Goal: Task Accomplishment & Management: Manage account settings

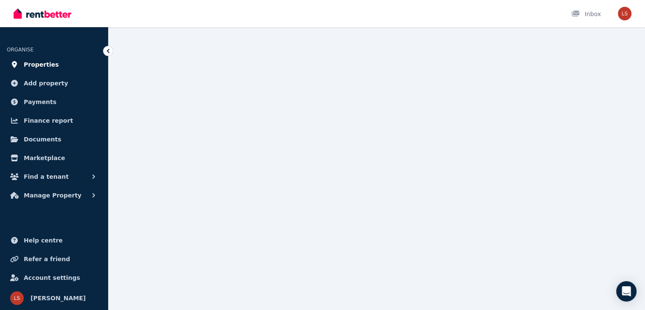
click at [38, 66] on span "Properties" at bounding box center [41, 64] width 35 height 10
click at [57, 197] on span "Manage Property" at bounding box center [53, 195] width 58 height 10
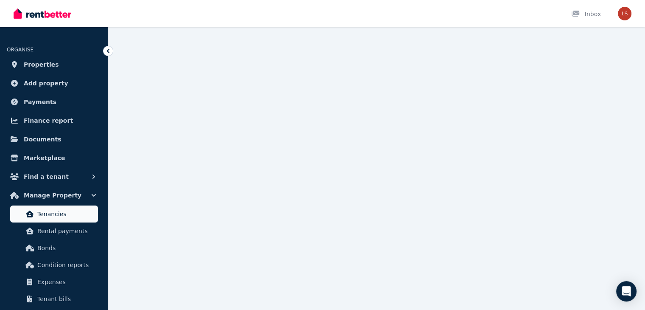
click at [53, 215] on span "Tenancies" at bounding box center [65, 214] width 57 height 10
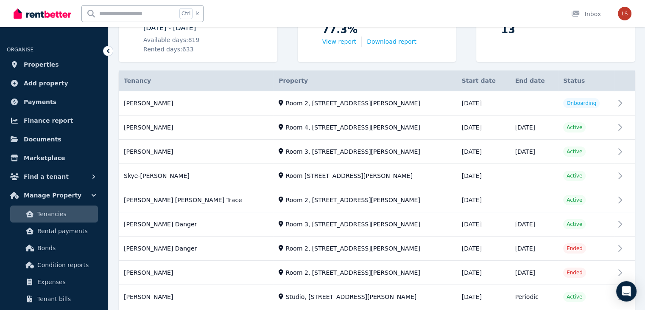
scroll to position [139, 0]
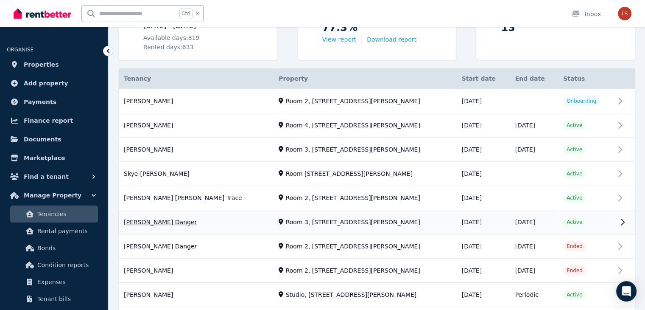
click at [515, 222] on link "View property details" at bounding box center [377, 222] width 516 height 24
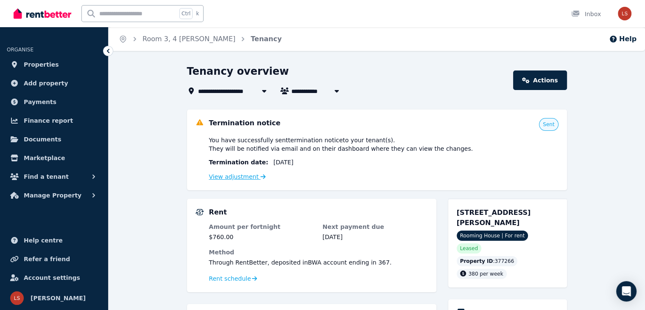
click at [239, 175] on link "View adjustment" at bounding box center [237, 176] width 57 height 7
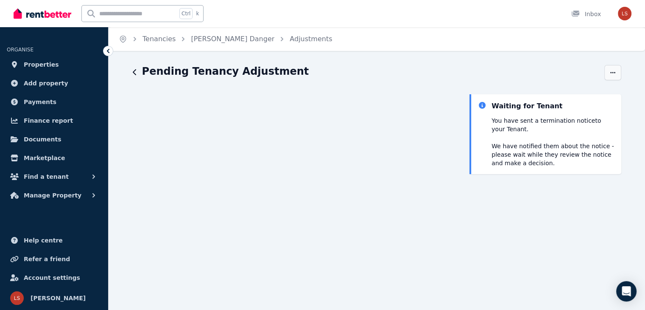
click at [617, 73] on span "button" at bounding box center [612, 72] width 17 height 15
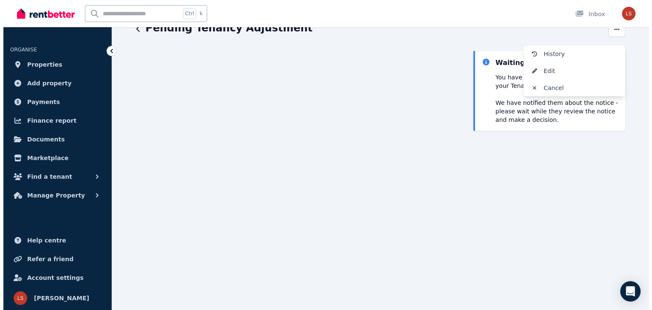
scroll to position [42, 0]
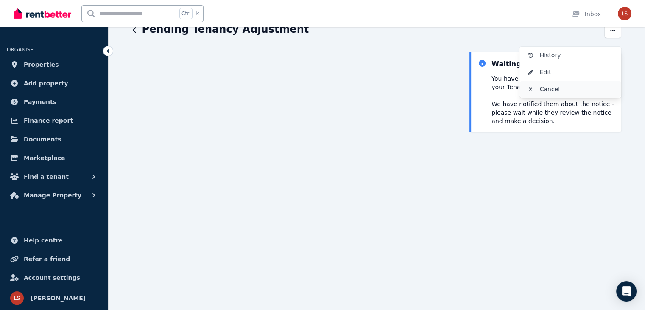
click at [551, 89] on span "Cancel" at bounding box center [577, 89] width 75 height 10
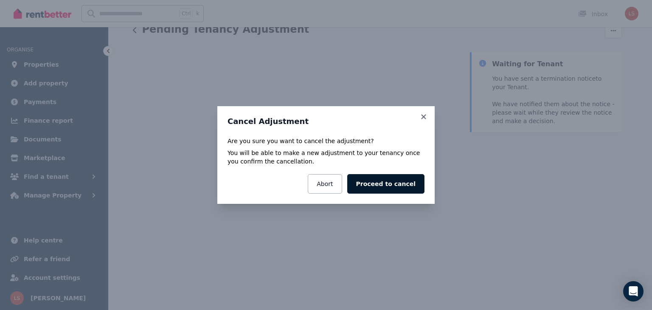
click at [399, 182] on button "Proceed to cancel" at bounding box center [385, 184] width 77 height 20
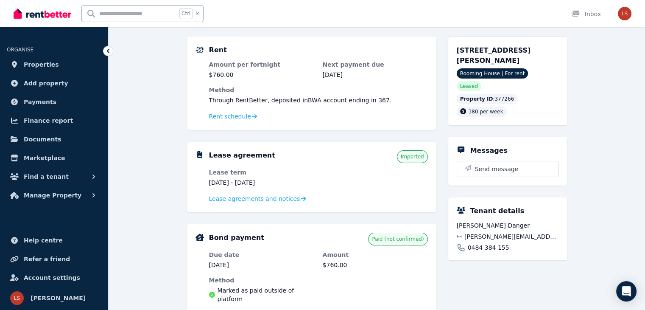
scroll to position [81, 0]
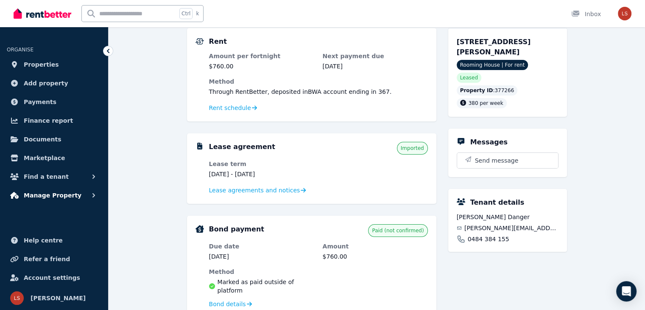
click at [66, 196] on span "Manage Property" at bounding box center [53, 195] width 58 height 10
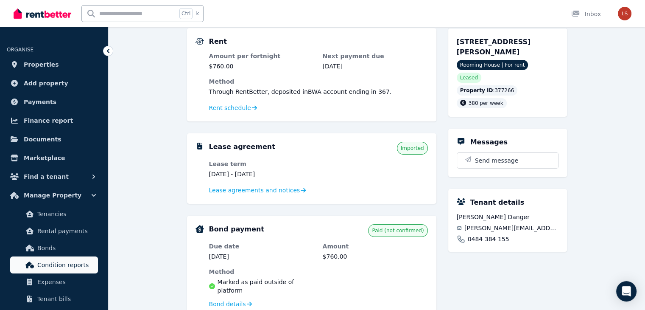
scroll to position [69, 0]
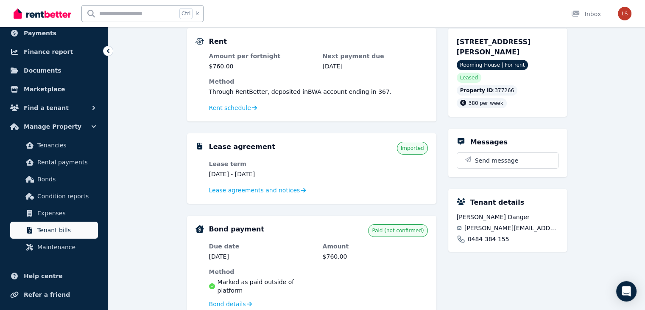
click at [52, 230] on span "Tenant bills" at bounding box center [65, 230] width 57 height 10
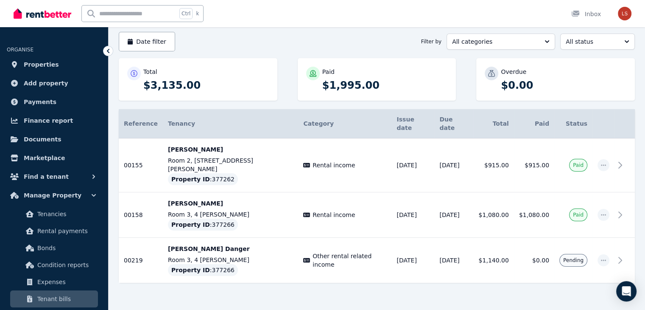
scroll to position [79, 0]
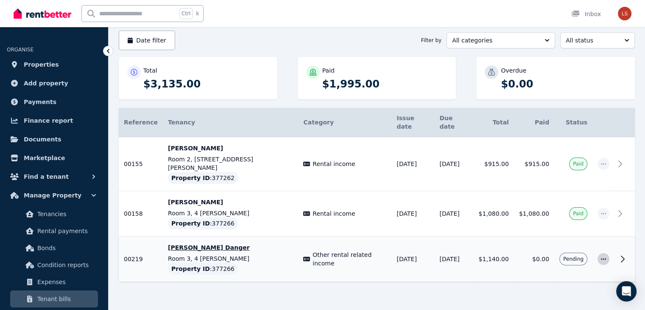
click at [605, 256] on icon "button" at bounding box center [603, 259] width 7 height 6
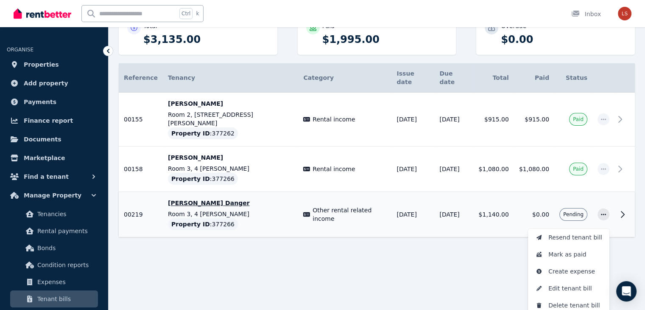
scroll to position [127, 0]
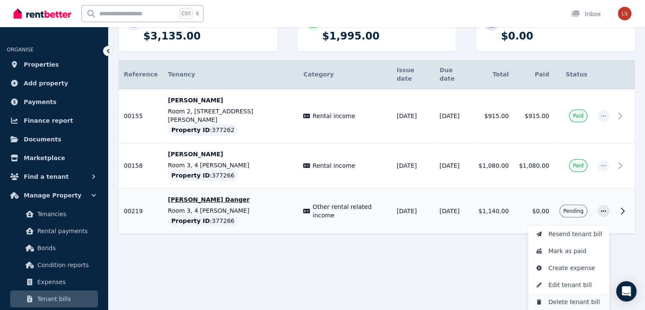
click at [564, 296] on span "Delete tenant bill" at bounding box center [575, 301] width 54 height 10
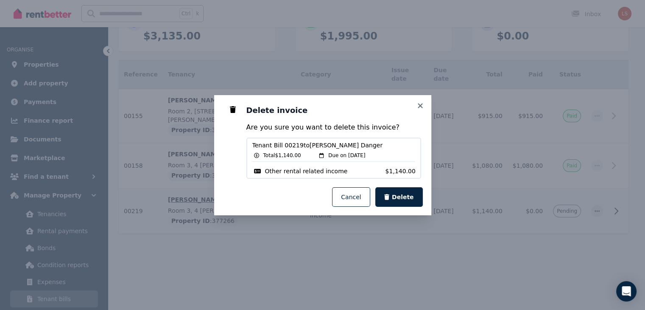
scroll to position [79, 0]
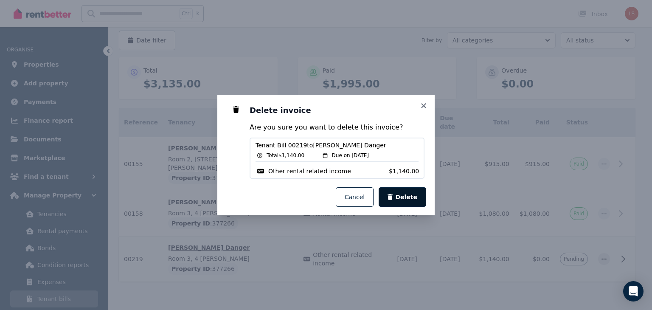
click at [409, 196] on span "Delete" at bounding box center [406, 197] width 22 height 8
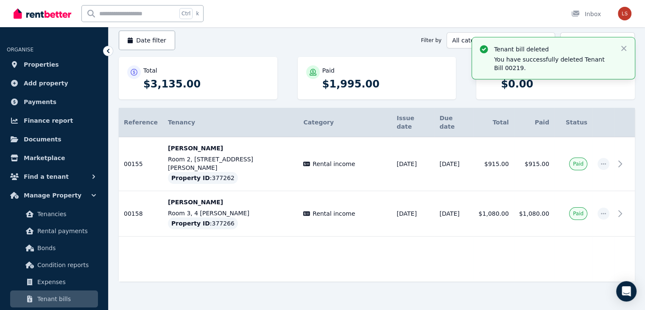
scroll to position [34, 0]
